Goal: Transaction & Acquisition: Download file/media

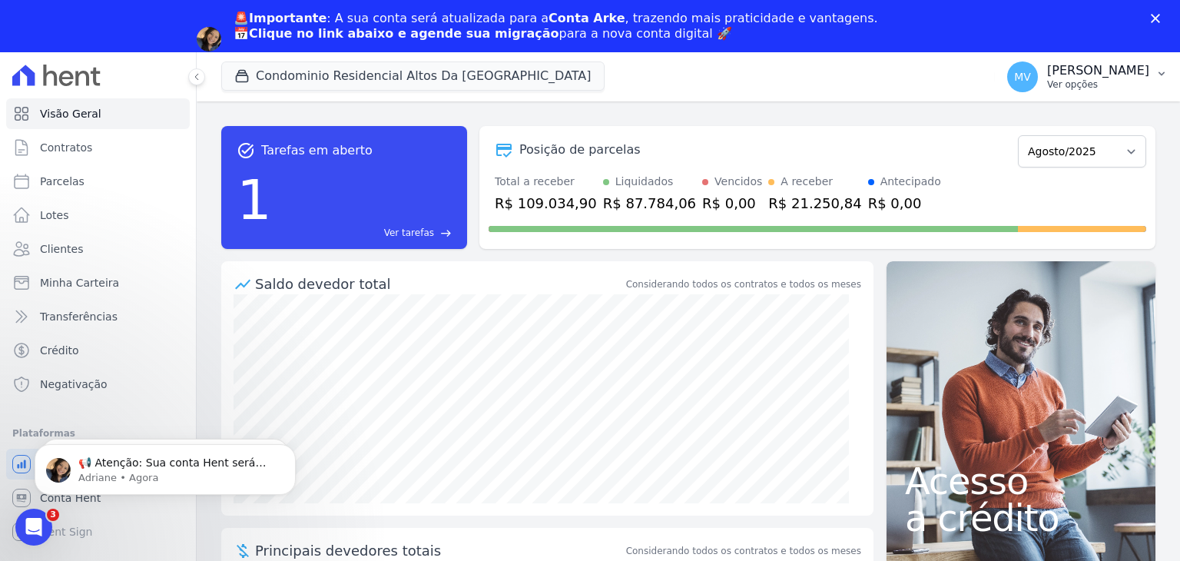
click at [1047, 78] on p "Ver opções" at bounding box center [1098, 84] width 102 height 12
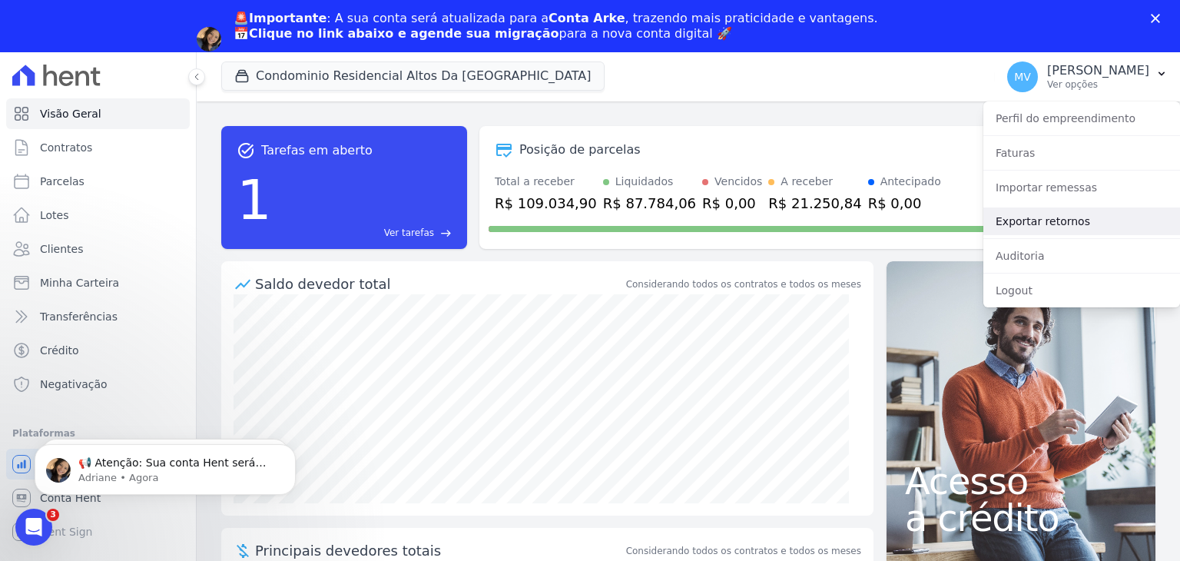
click at [1069, 224] on link "Exportar retornos" at bounding box center [1082, 221] width 197 height 28
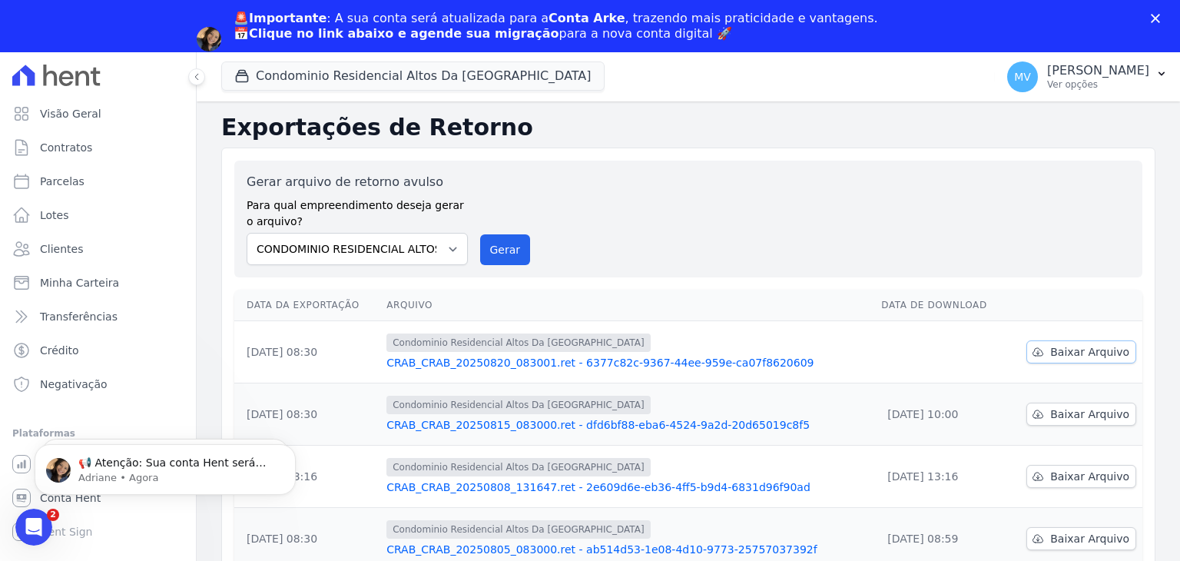
click at [1037, 346] on icon at bounding box center [1038, 352] width 12 height 12
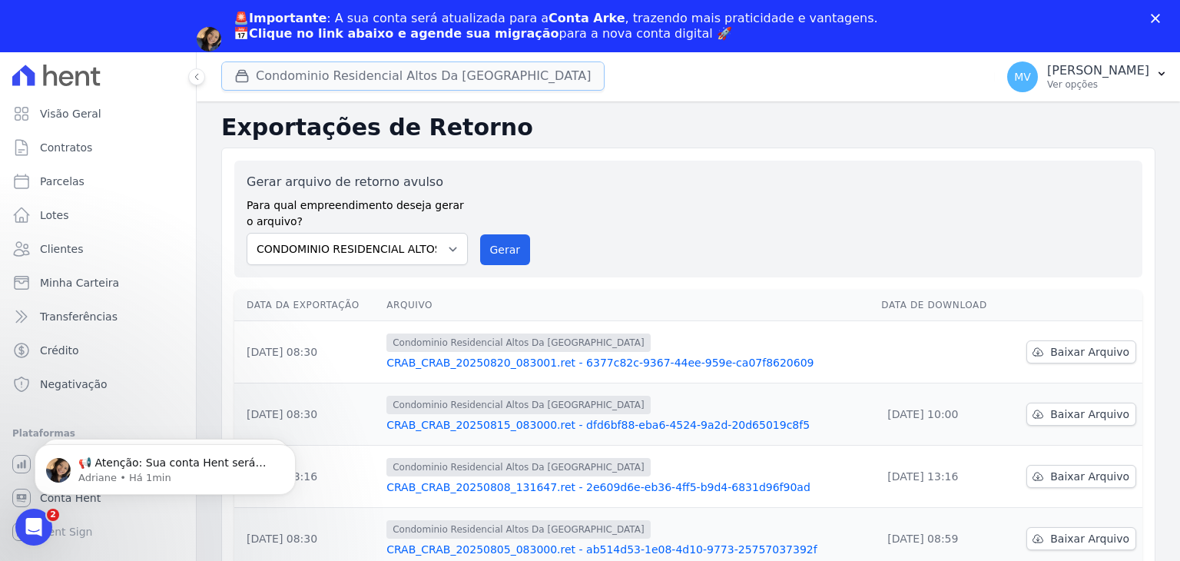
click at [452, 75] on button "Condominio Residencial Altos Da [GEOGRAPHIC_DATA]" at bounding box center [412, 75] width 383 height 29
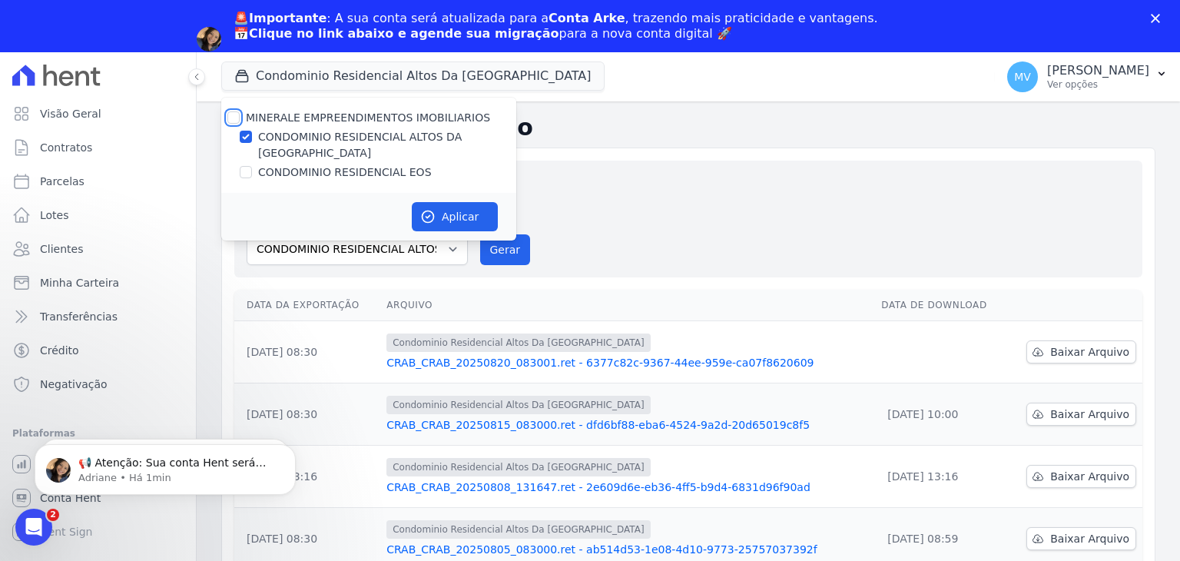
click at [231, 114] on input "MINERALE EMPREENDIMENTOS IMOBILIARIOS" at bounding box center [233, 117] width 12 height 12
checkbox input "true"
click at [231, 114] on input "MINERALE EMPREENDIMENTOS IMOBILIARIOS" at bounding box center [233, 117] width 12 height 12
checkbox input "false"
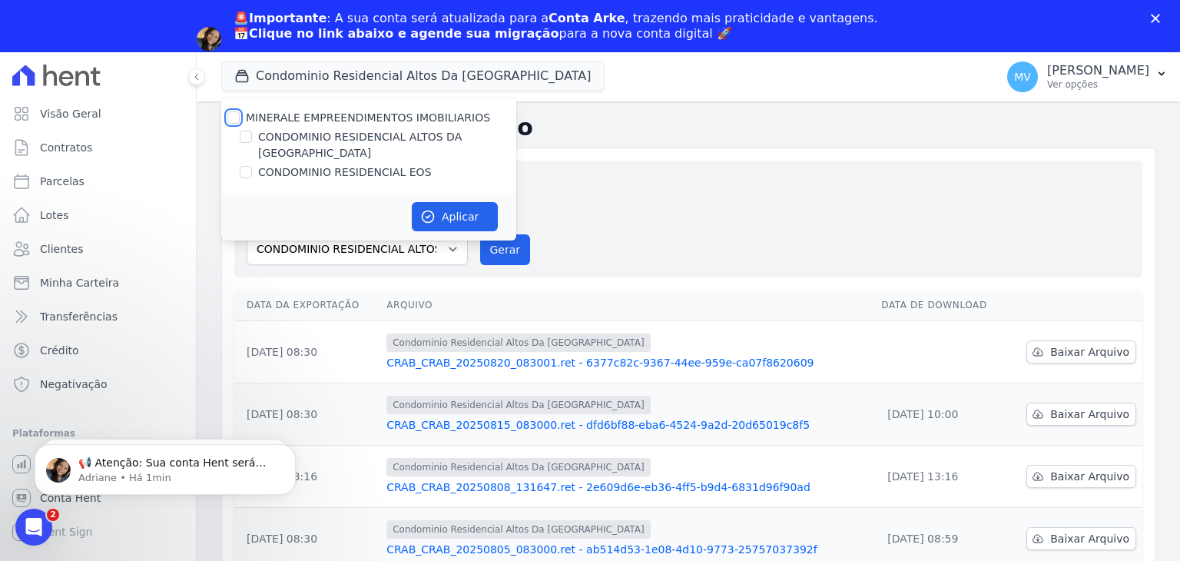
checkbox input "false"
click at [244, 166] on input "CONDOMINIO RESIDENCIAL EOS" at bounding box center [246, 172] width 12 height 12
checkbox input "true"
click at [476, 202] on button "Aplicar" at bounding box center [455, 216] width 86 height 29
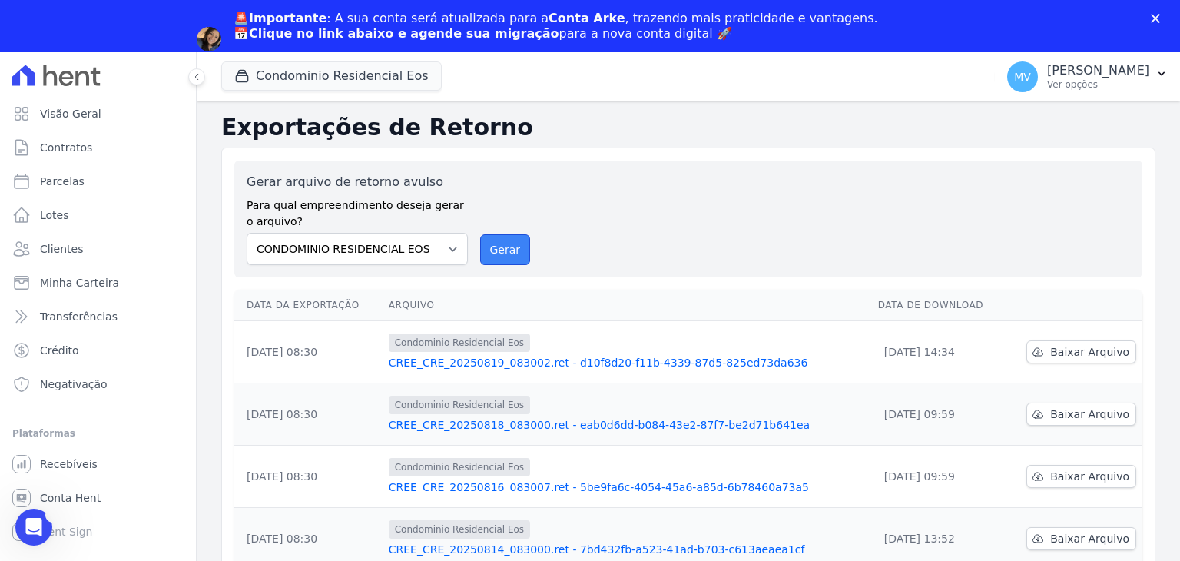
click at [492, 235] on button "Gerar" at bounding box center [505, 249] width 51 height 31
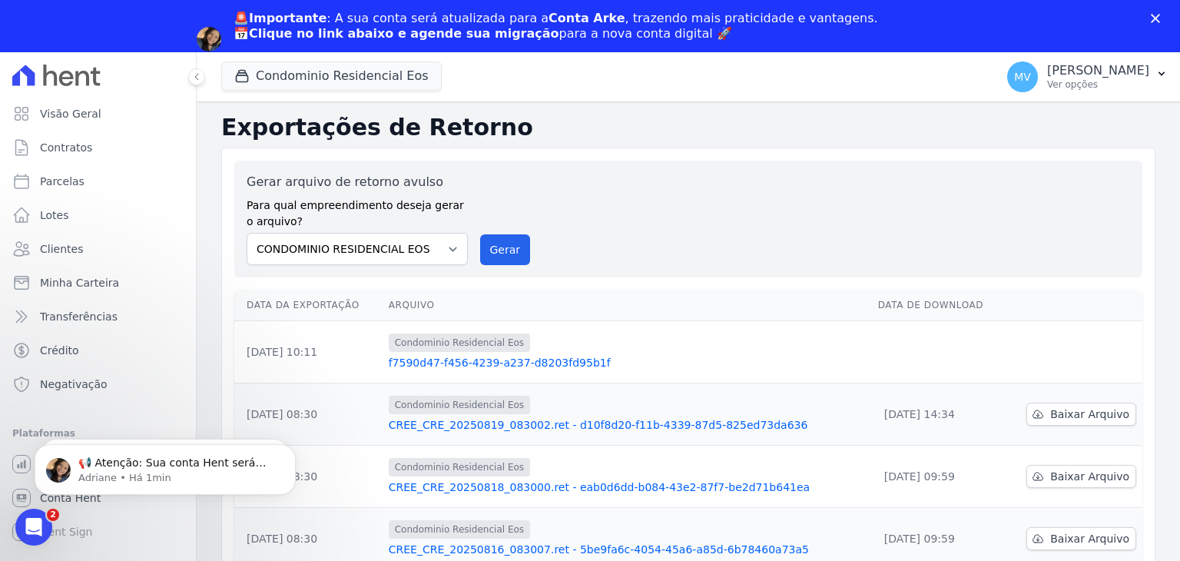
click at [515, 308] on th "Arquivo" at bounding box center [628, 306] width 490 height 32
click at [501, 257] on button "Gerar" at bounding box center [505, 249] width 51 height 31
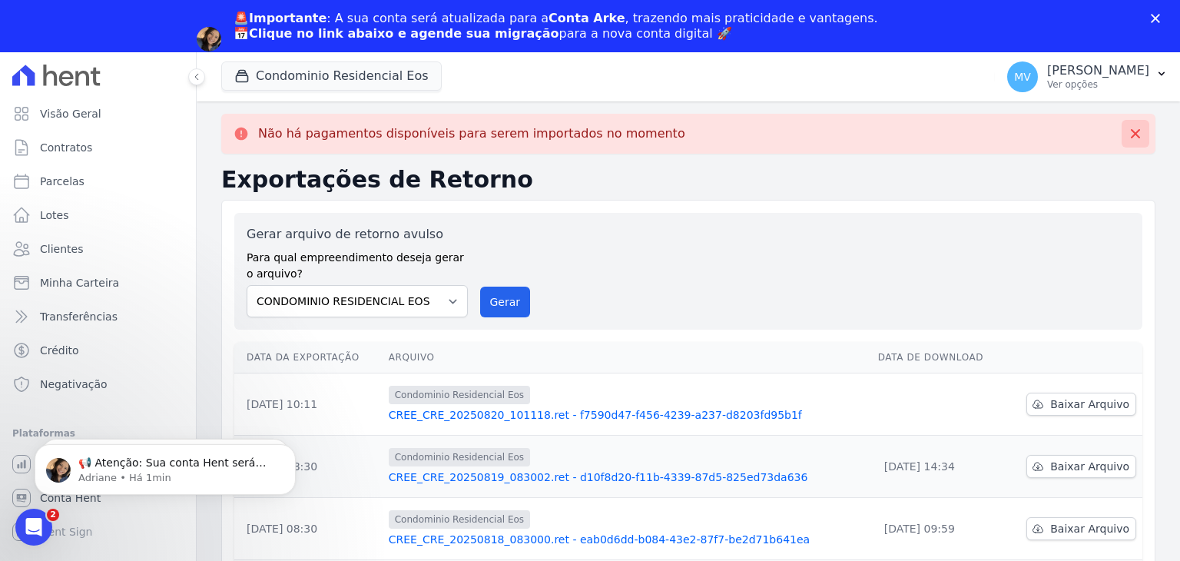
click at [1128, 135] on icon at bounding box center [1135, 133] width 15 height 15
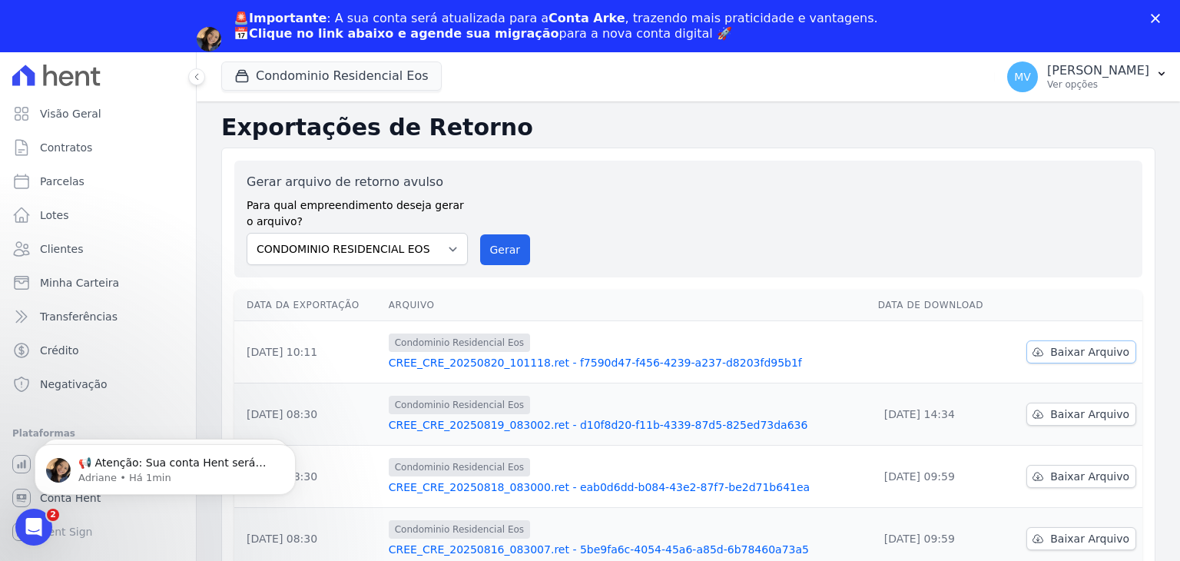
click at [1091, 356] on span "Baixar Arquivo" at bounding box center [1090, 351] width 79 height 15
click at [599, 215] on div "Gerar arquivo de retorno avulso Para qual empreendimento deseja gerar o arquivo…" at bounding box center [689, 219] width 884 height 92
click at [507, 252] on button "Gerar" at bounding box center [505, 249] width 51 height 31
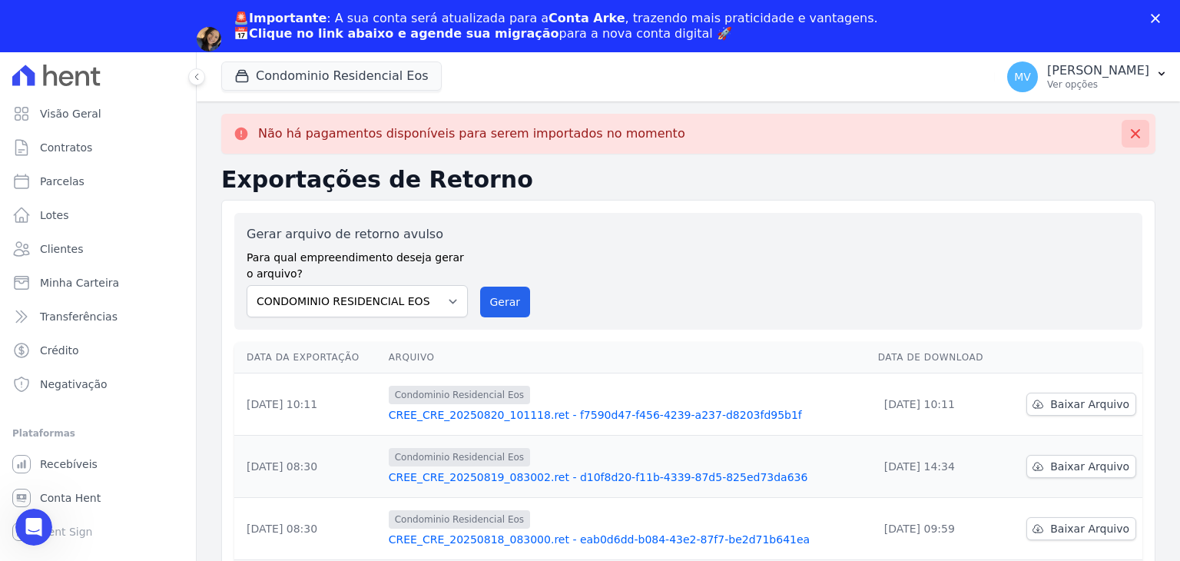
click at [1124, 141] on button at bounding box center [1136, 134] width 28 height 28
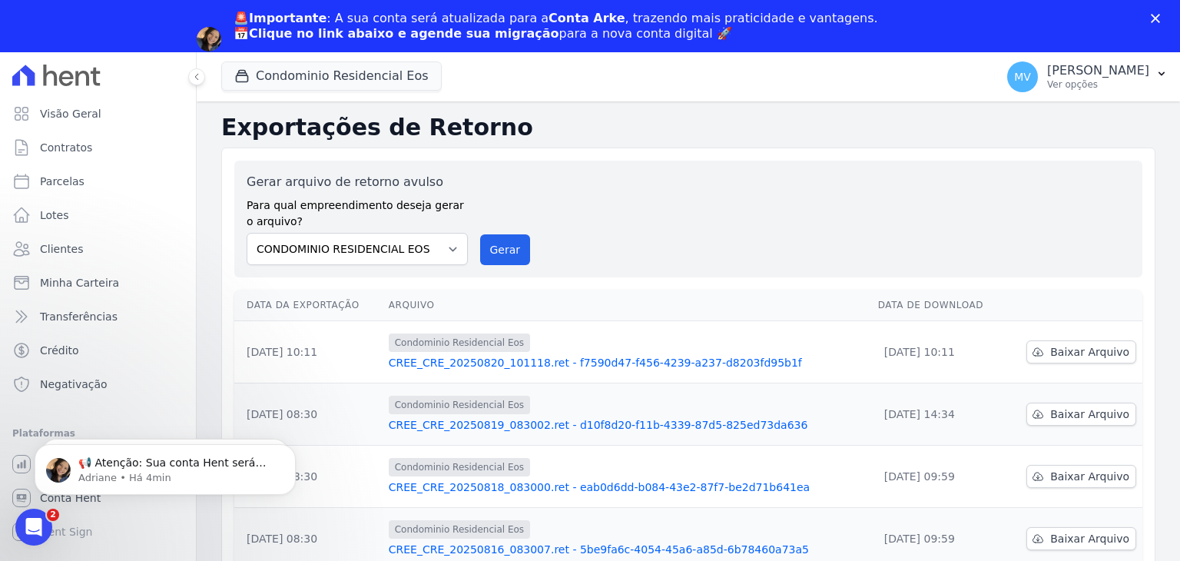
click at [360, 51] on link "Agendar migração" at bounding box center [297, 59] width 127 height 17
